Goal: Navigation & Orientation: Go to known website

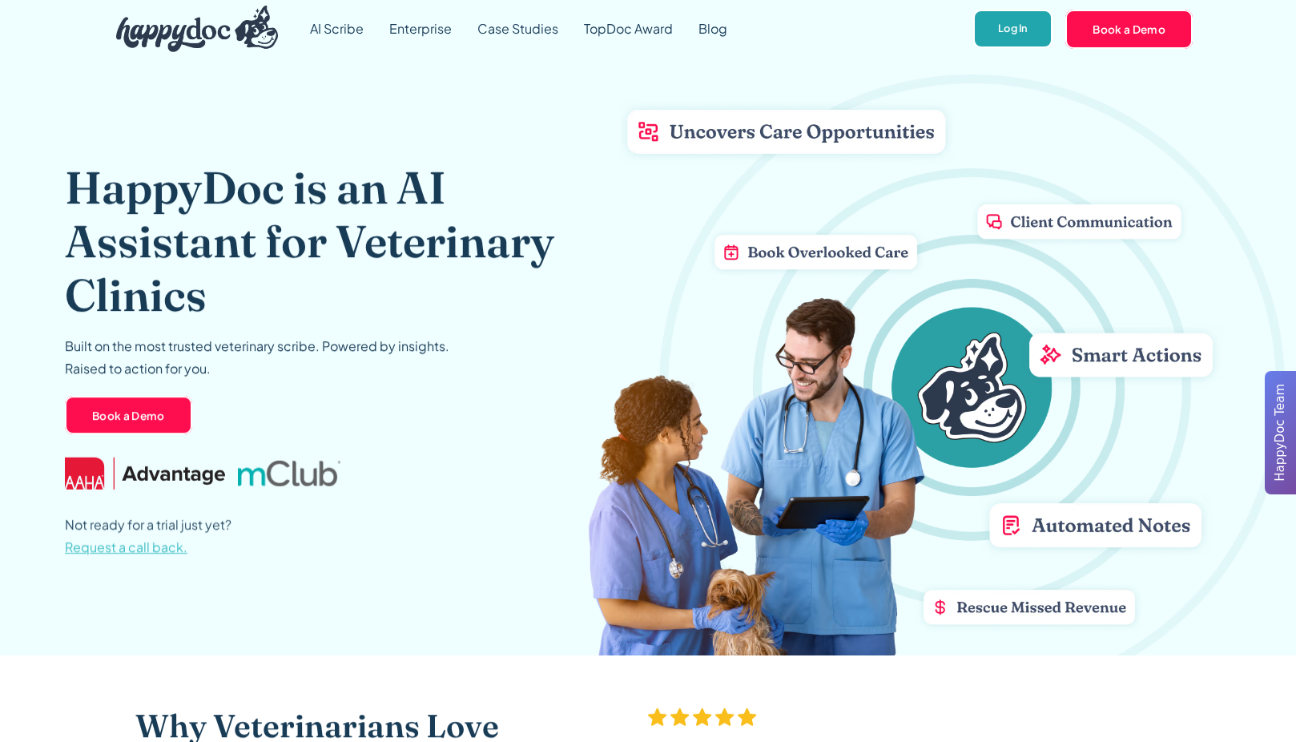
click at [1033, 26] on link "Log In" at bounding box center [1013, 29] width 79 height 39
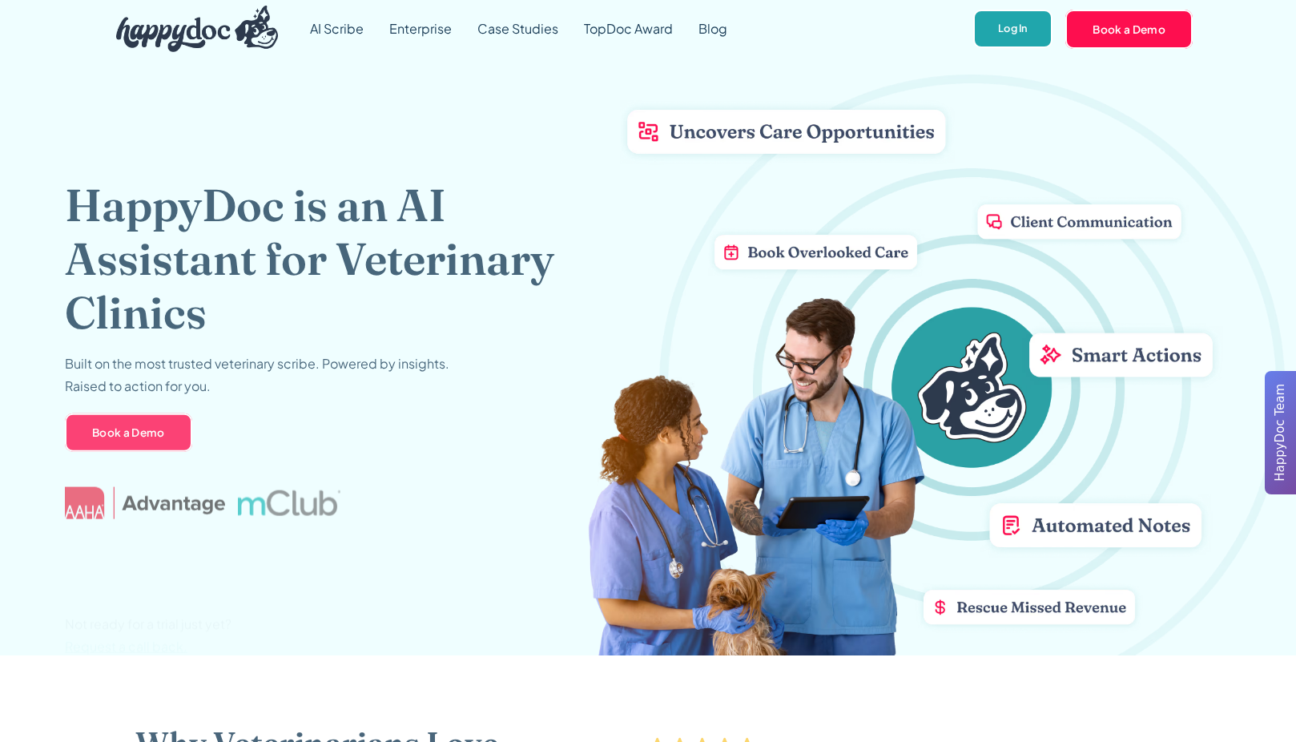
click at [1002, 33] on link "Log In" at bounding box center [1013, 29] width 79 height 39
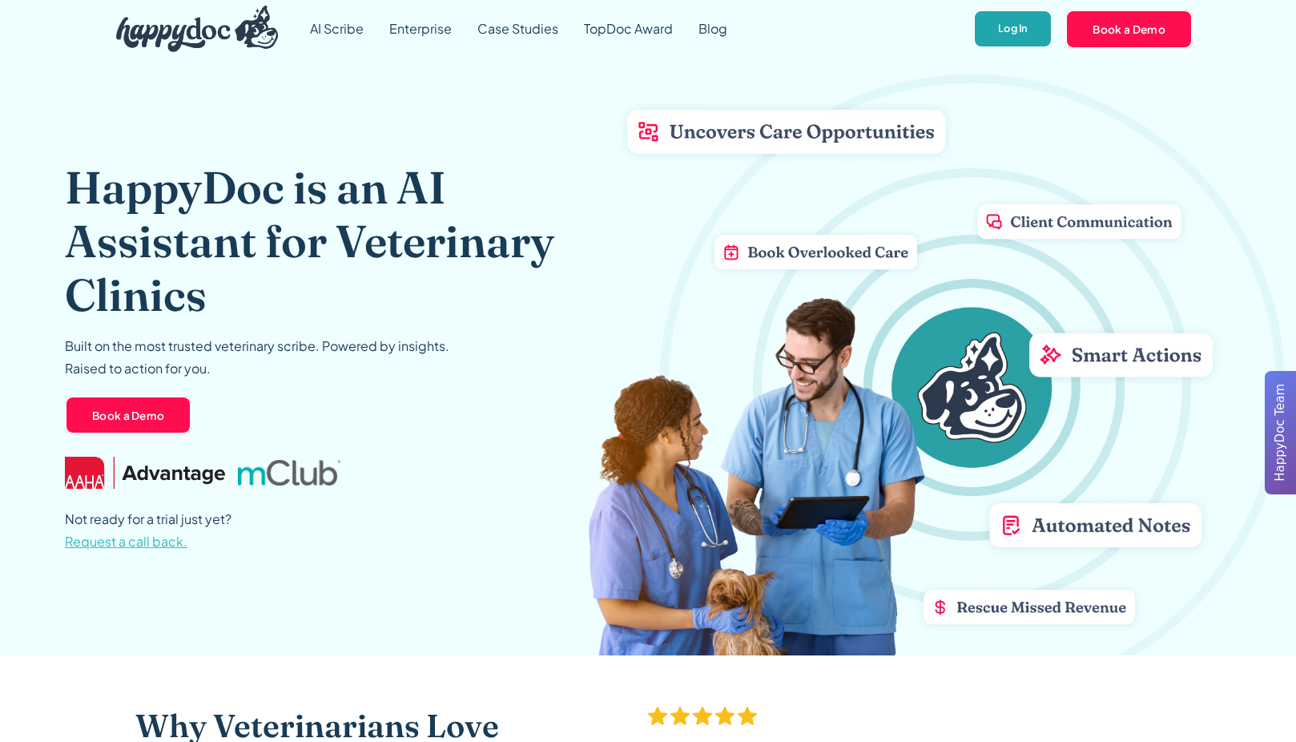
click at [997, 30] on link "Log In" at bounding box center [1013, 29] width 79 height 39
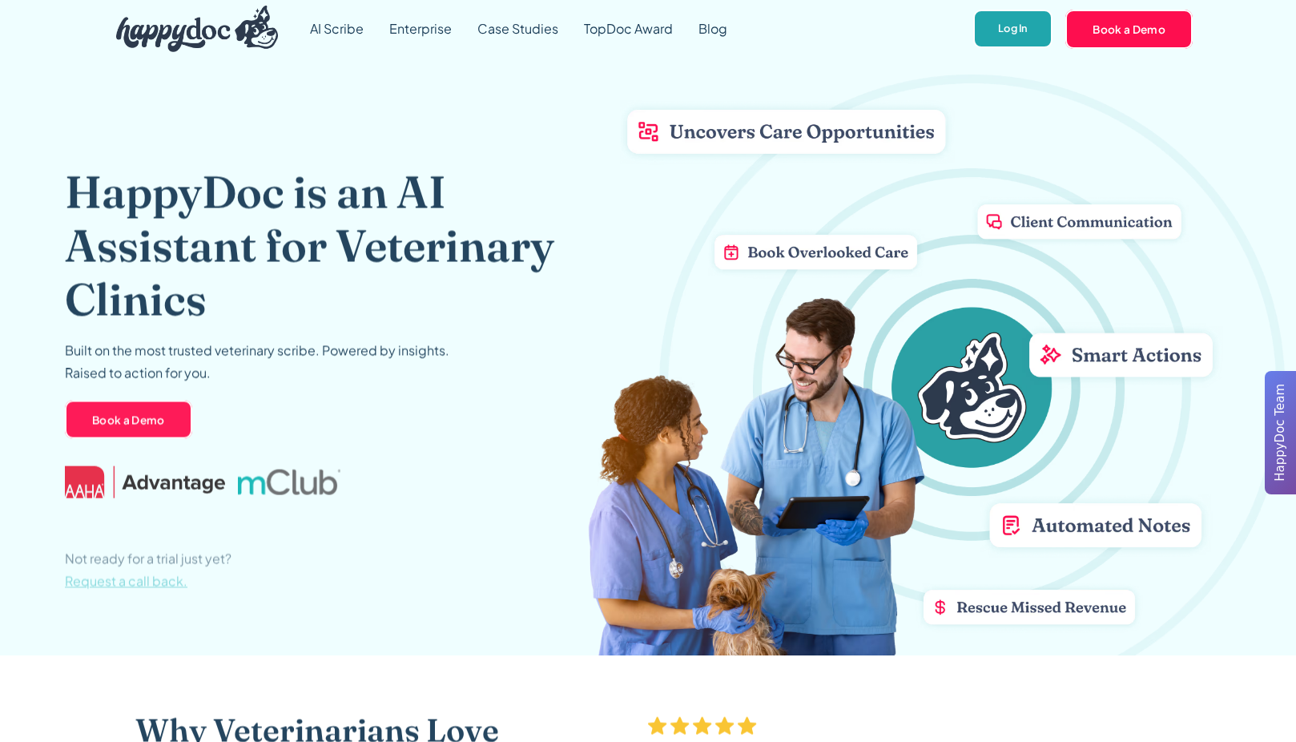
click at [1042, 18] on link "Log In" at bounding box center [1013, 29] width 79 height 39
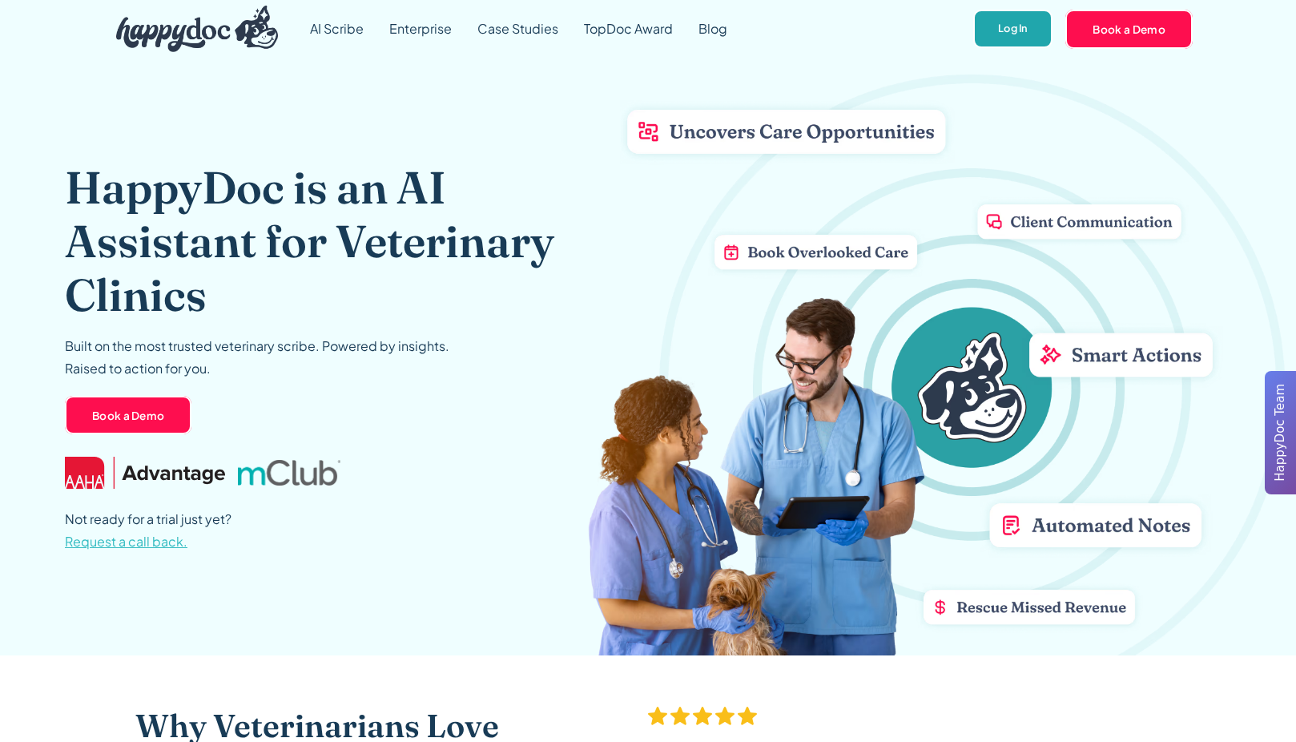
click at [1018, 25] on link "Log In" at bounding box center [1013, 29] width 79 height 39
click at [993, 41] on link "Log In" at bounding box center [1013, 29] width 79 height 39
